Goal: Navigation & Orientation: Find specific page/section

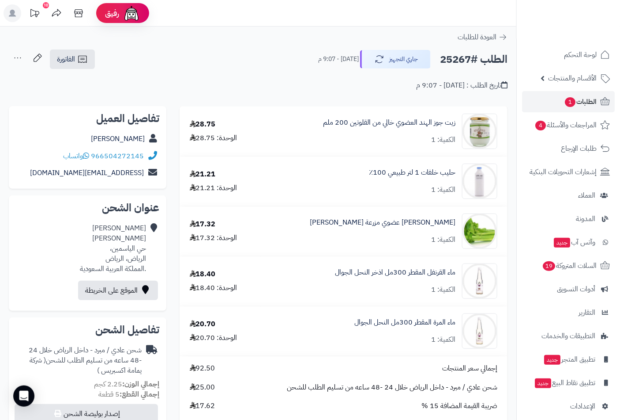
click at [588, 95] on link "الطلبات 1" at bounding box center [568, 101] width 93 height 21
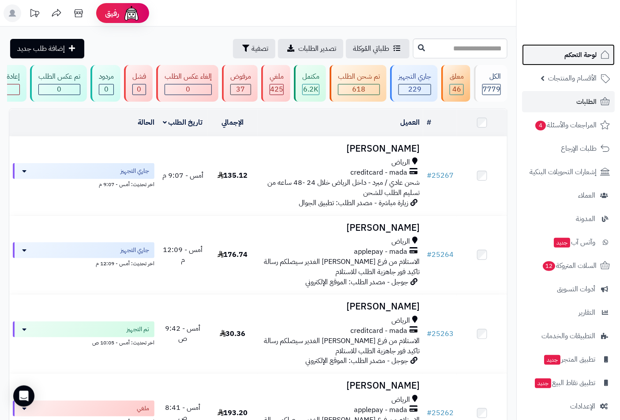
click at [588, 50] on span "لوحة التحكم" at bounding box center [581, 55] width 32 height 12
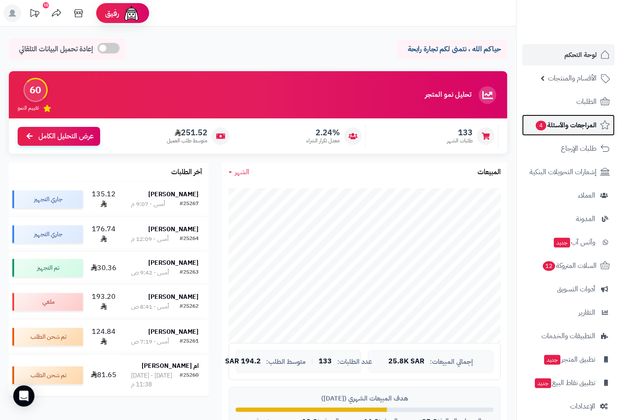
click at [571, 129] on span "المراجعات والأسئلة 4" at bounding box center [566, 125] width 62 height 12
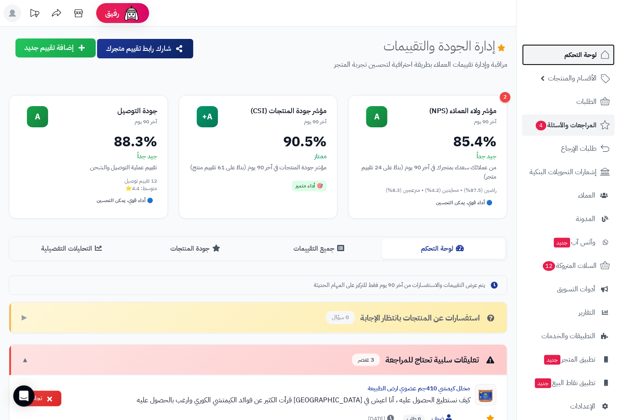
click at [597, 55] on link "لوحة التحكم" at bounding box center [568, 54] width 93 height 21
